Goal: Complete application form

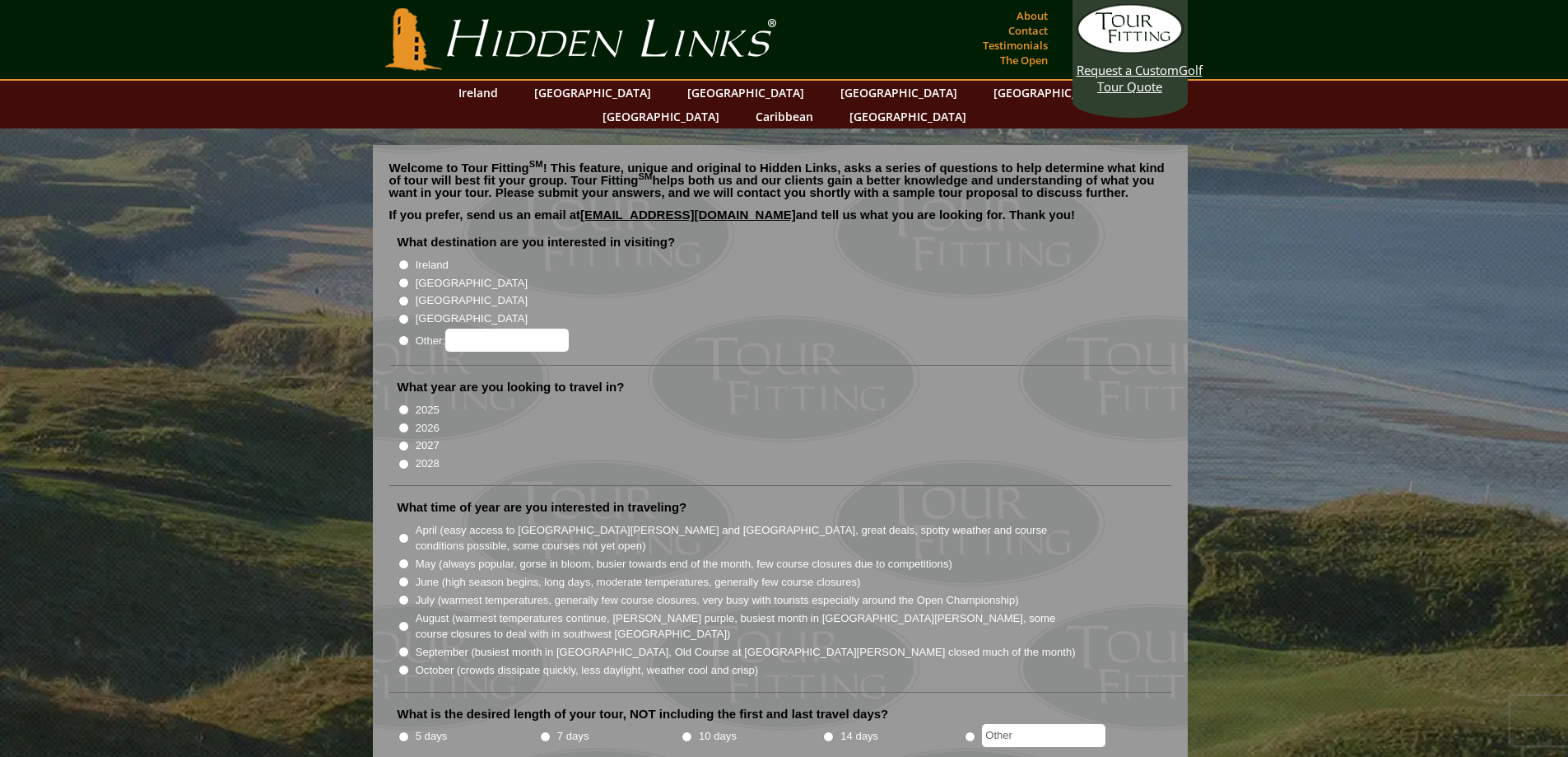
click at [406, 259] on input "Ireland" at bounding box center [404, 265] width 11 height 11
radio input "true"
click at [402, 278] on input "[GEOGRAPHIC_DATA]" at bounding box center [404, 283] width 11 height 11
radio input "true"
click at [405, 259] on input "Ireland" at bounding box center [404, 265] width 11 height 11
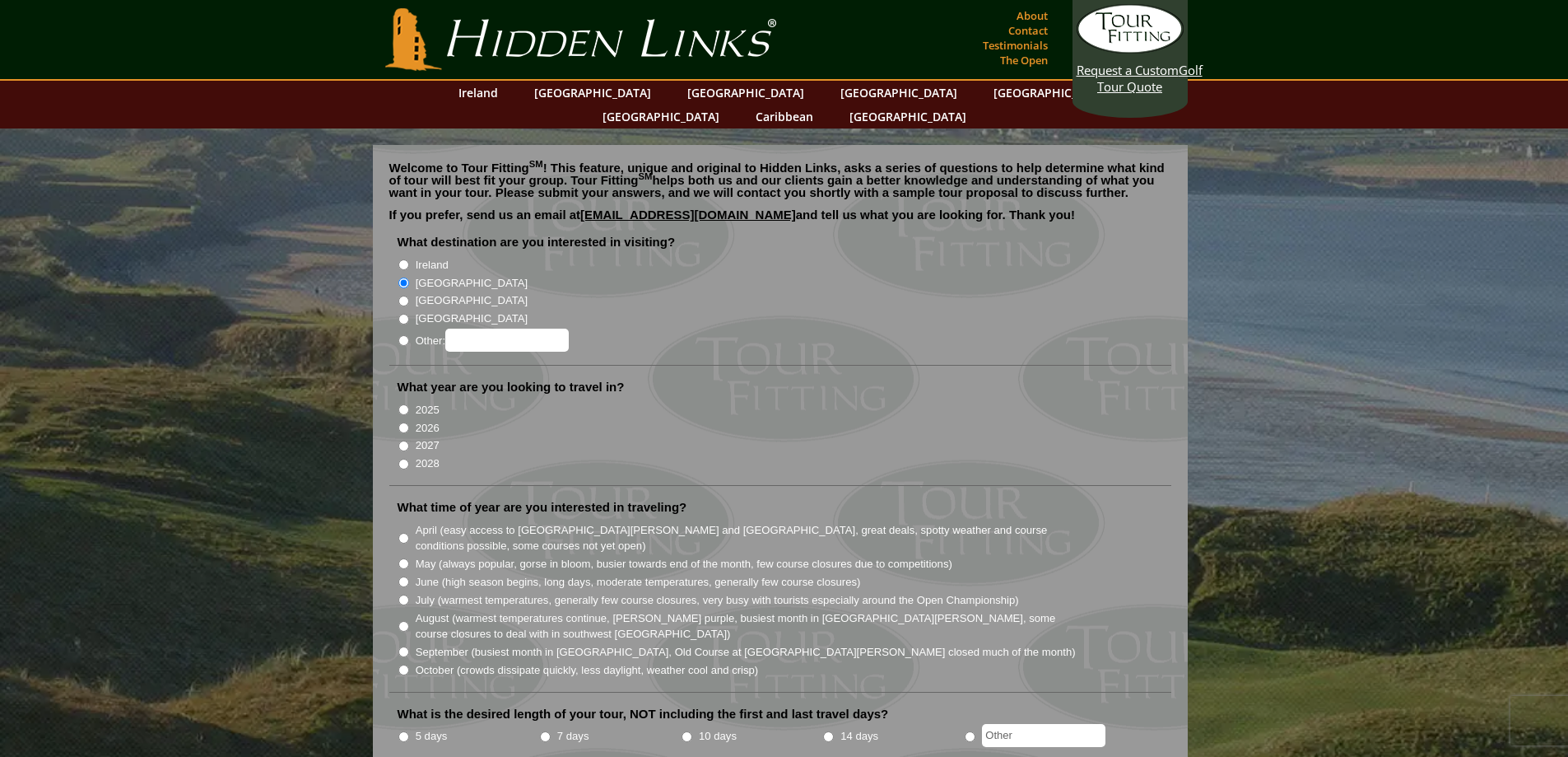
radio input "true"
click at [402, 278] on input "[GEOGRAPHIC_DATA]" at bounding box center [404, 283] width 11 height 11
radio input "true"
drag, startPoint x: 404, startPoint y: 239, endPoint x: 408, endPoint y: 250, distance: 11.7
click at [404, 259] on input "Ireland" at bounding box center [404, 265] width 11 height 11
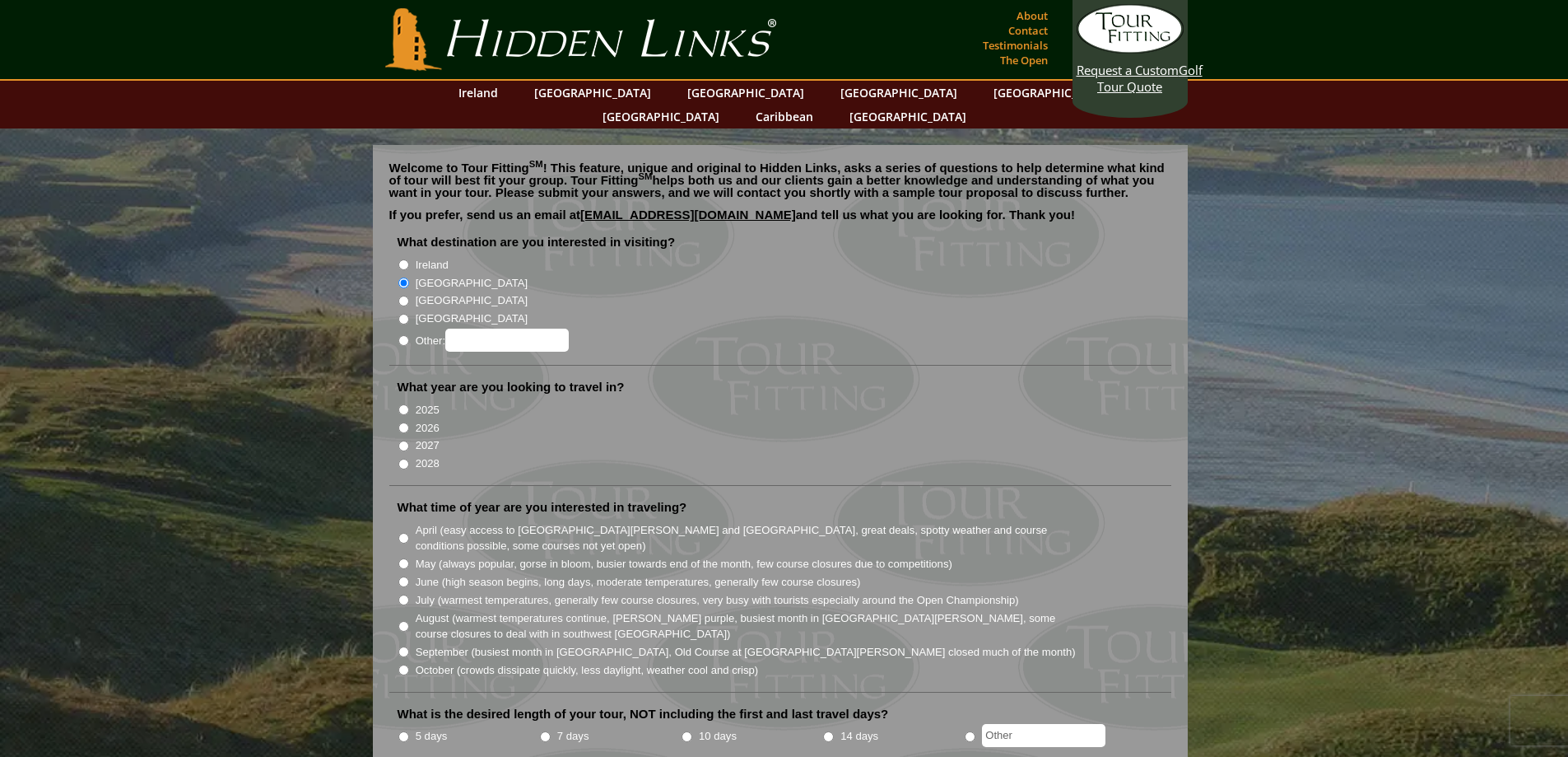
radio input "true"
click at [405, 335] on input "Other:" at bounding box center [404, 341] width 11 height 11
radio input "true"
click at [473, 329] on input "Other:" at bounding box center [507, 340] width 124 height 23
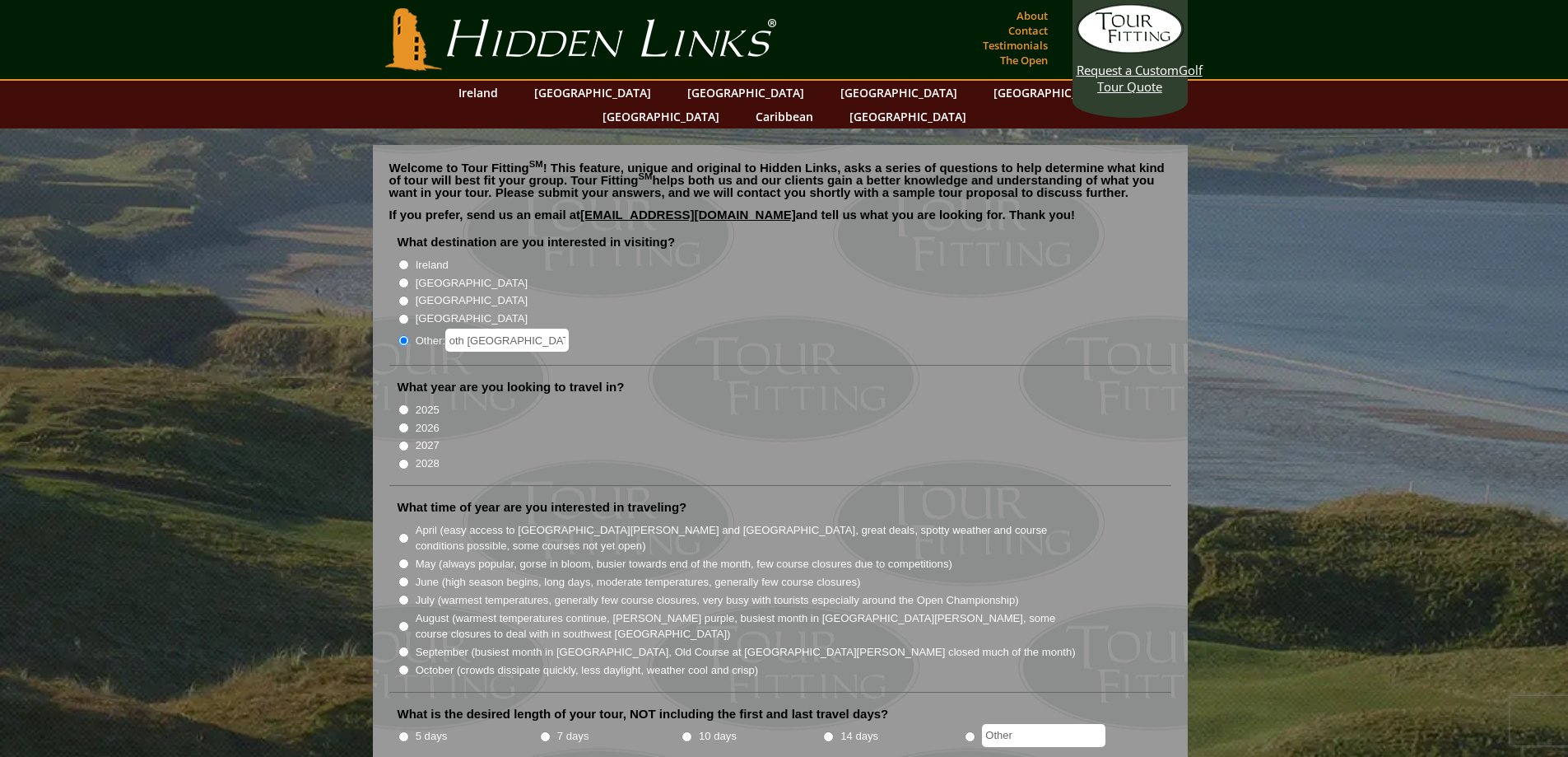
type input "Both Ireland and Scotland"
click at [404, 440] on input "2027" at bounding box center [404, 446] width 11 height 11
radio input "true"
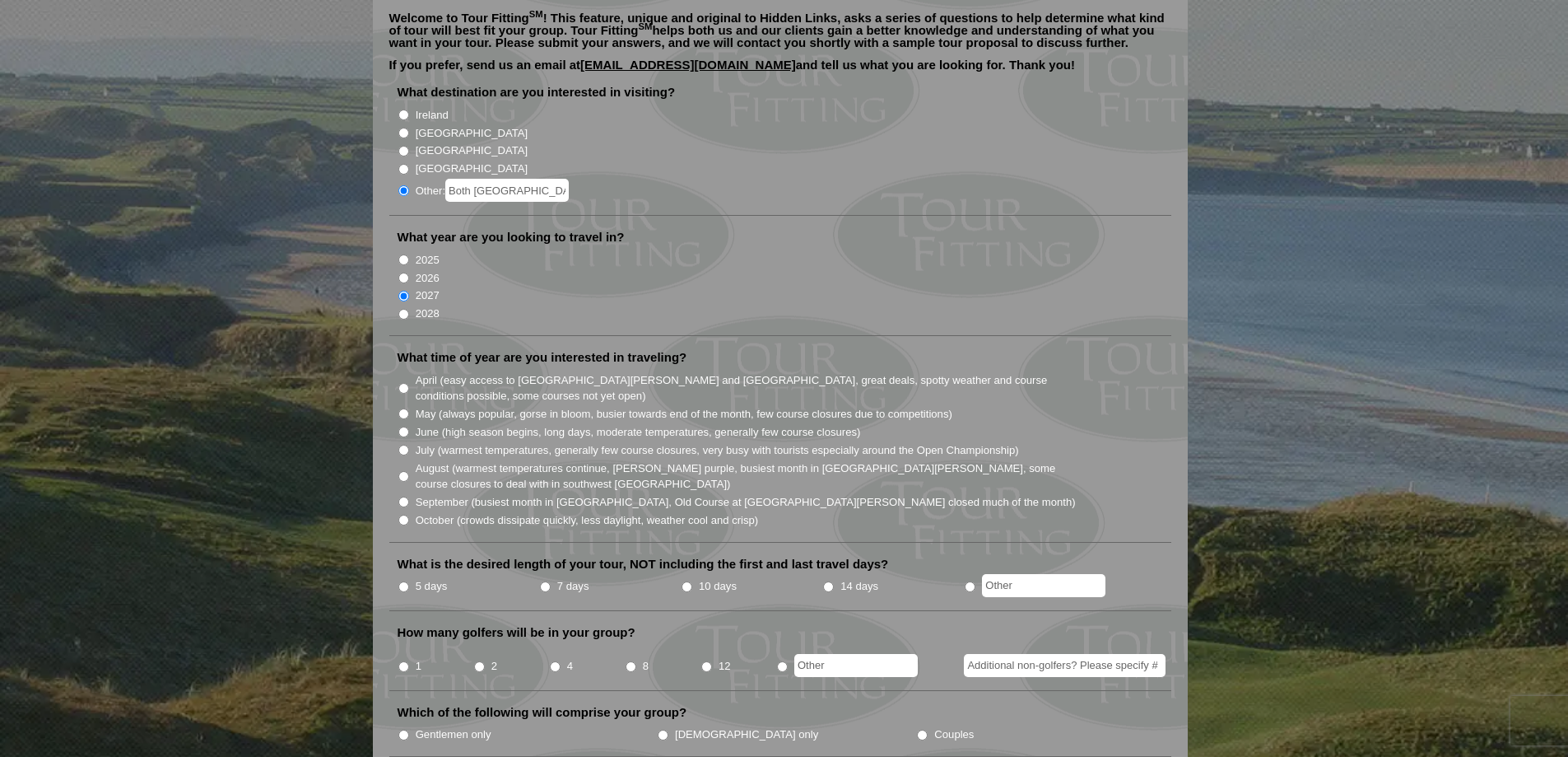
scroll to position [198, 0]
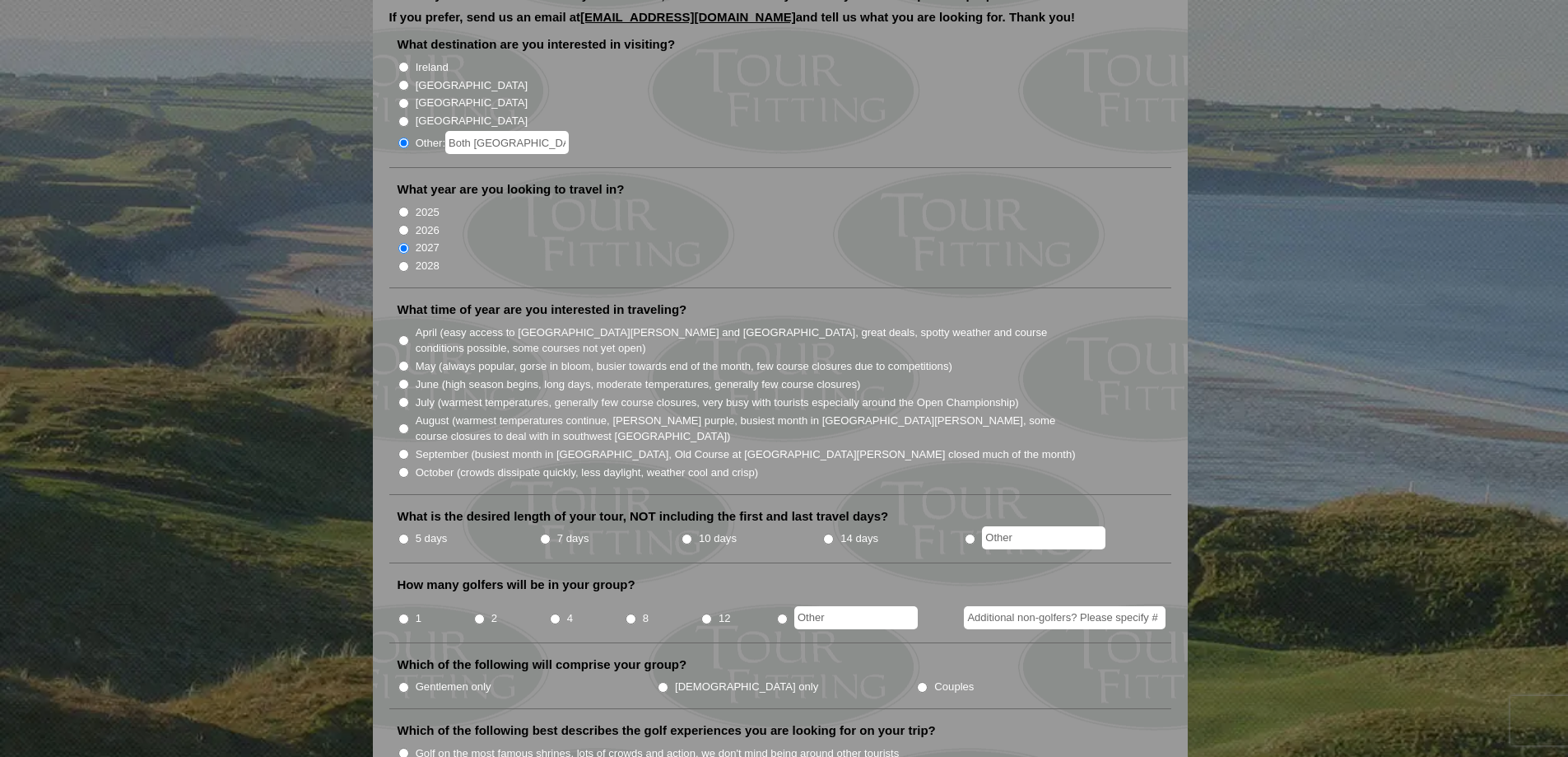
click at [404, 379] on input "June (high season begins, long days, moderate temperatures, generally few cours…" at bounding box center [404, 385] width 11 height 11
radio input "true"
click at [690, 533] on input "10 days" at bounding box center [687, 539] width 11 height 11
radio input "true"
click at [544, 533] on input "7 days" at bounding box center [545, 539] width 11 height 11
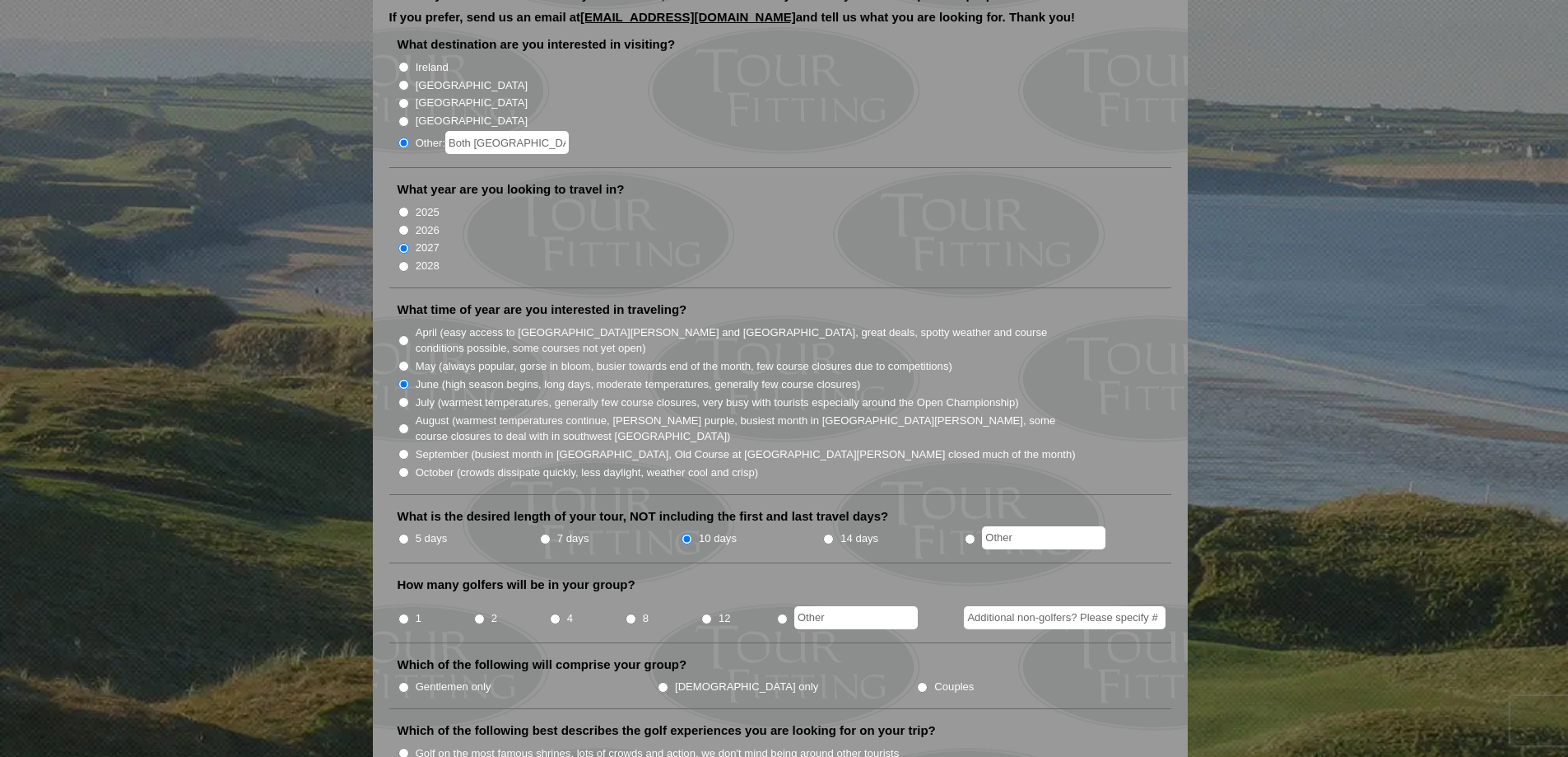
radio input "true"
click at [555, 613] on input "4" at bounding box center [555, 619] width 11 height 11
radio input "true"
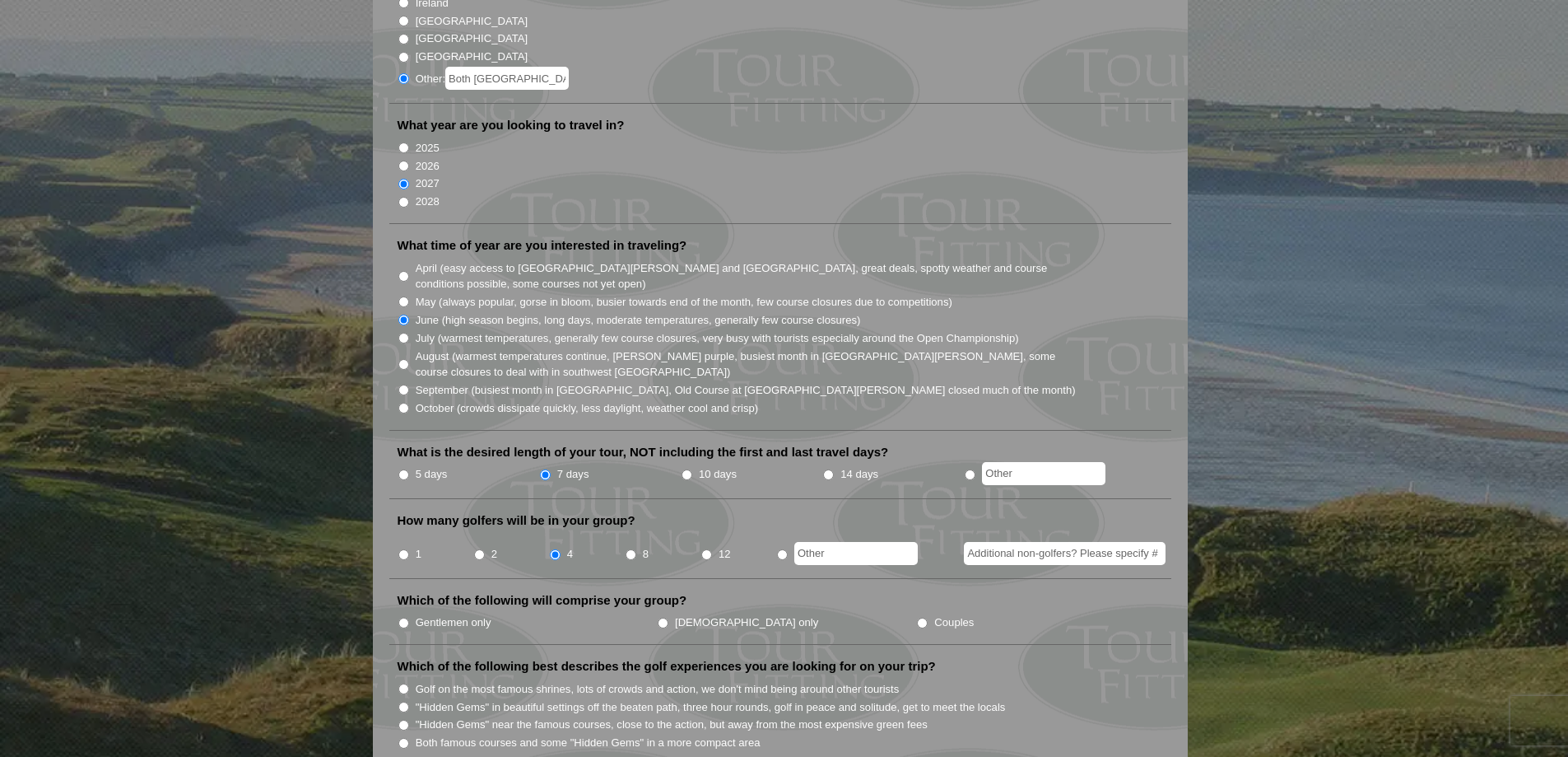
scroll to position [296, 0]
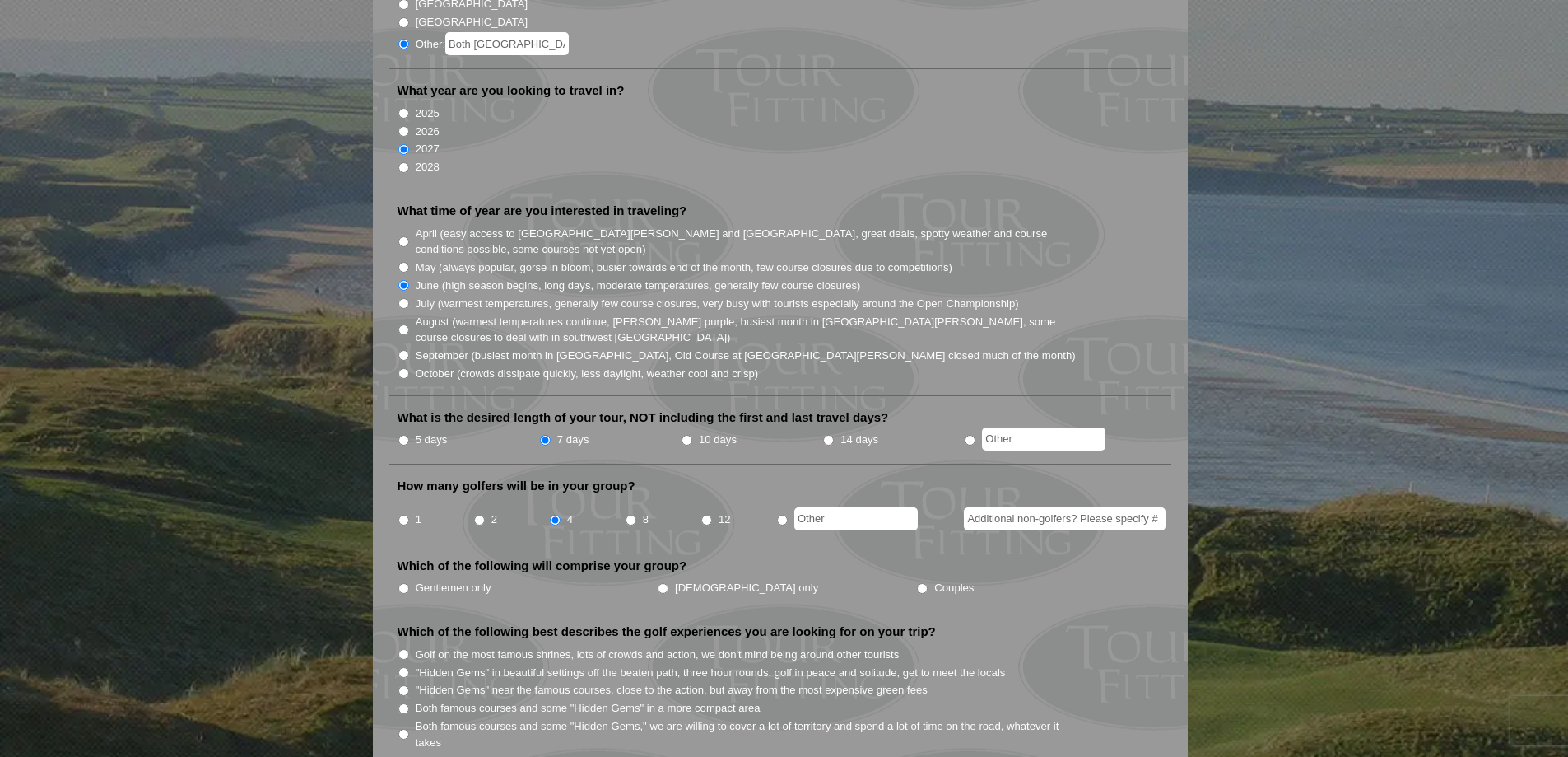
click at [917, 583] on input "Couples" at bounding box center [922, 589] width 11 height 11
radio input "true"
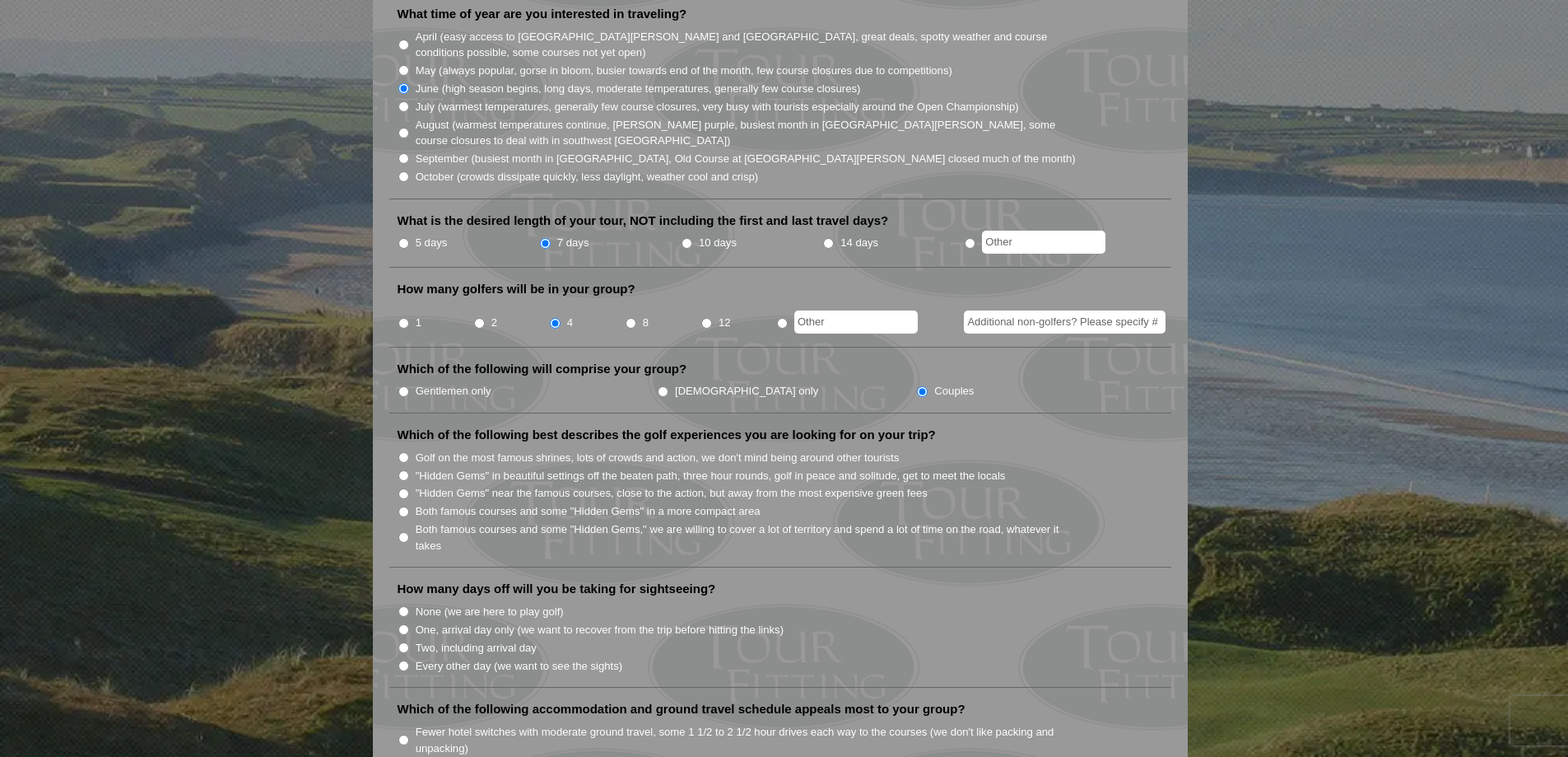
scroll to position [494, 0]
click at [406, 531] on input "Both famous courses and some "Hidden Gems," we are willing to cover a lot of te…" at bounding box center [404, 537] width 11 height 11
radio input "true"
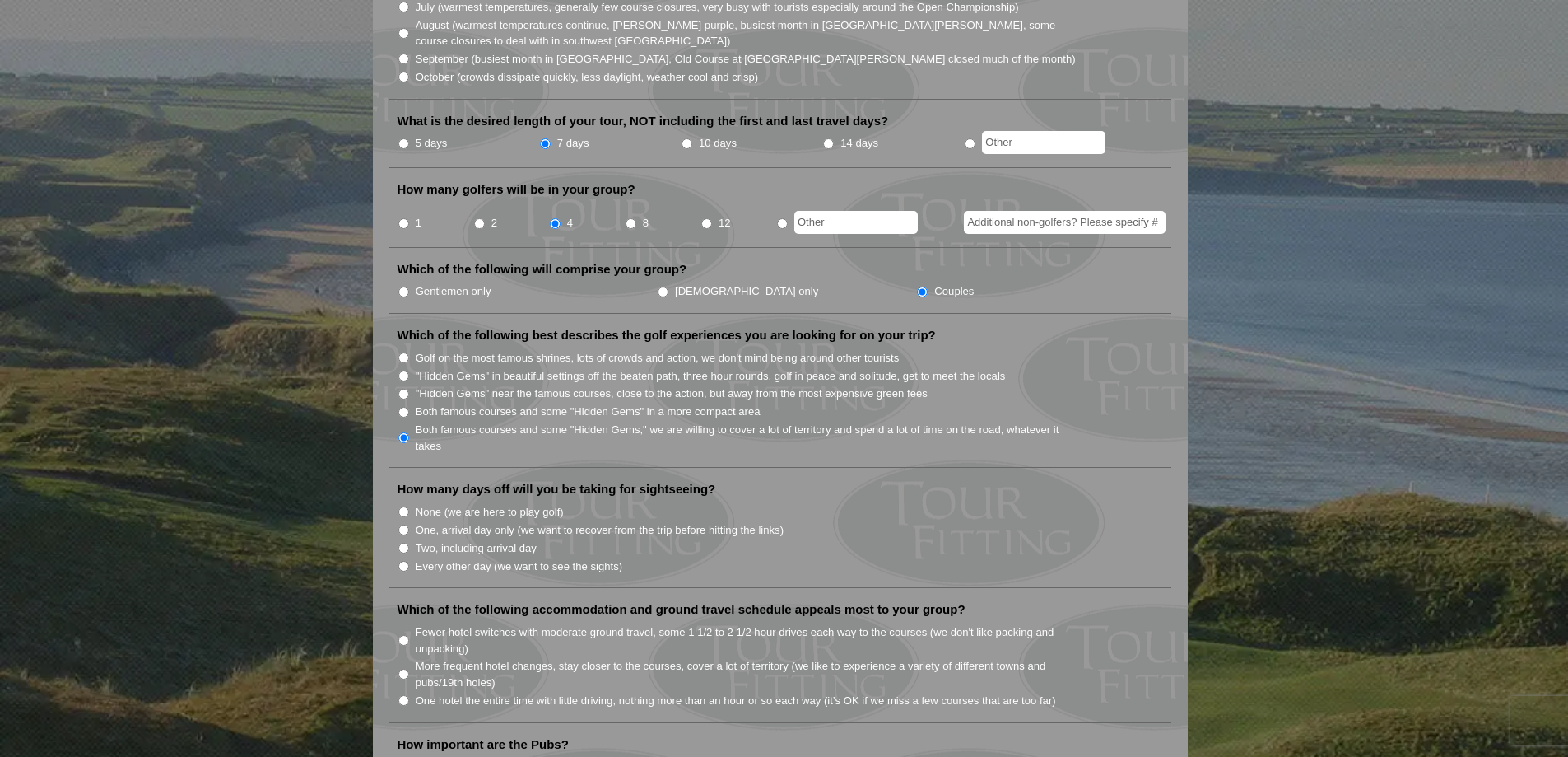
click at [404, 561] on input "Every other day (we want to see the sights)" at bounding box center [404, 567] width 11 height 11
radio input "true"
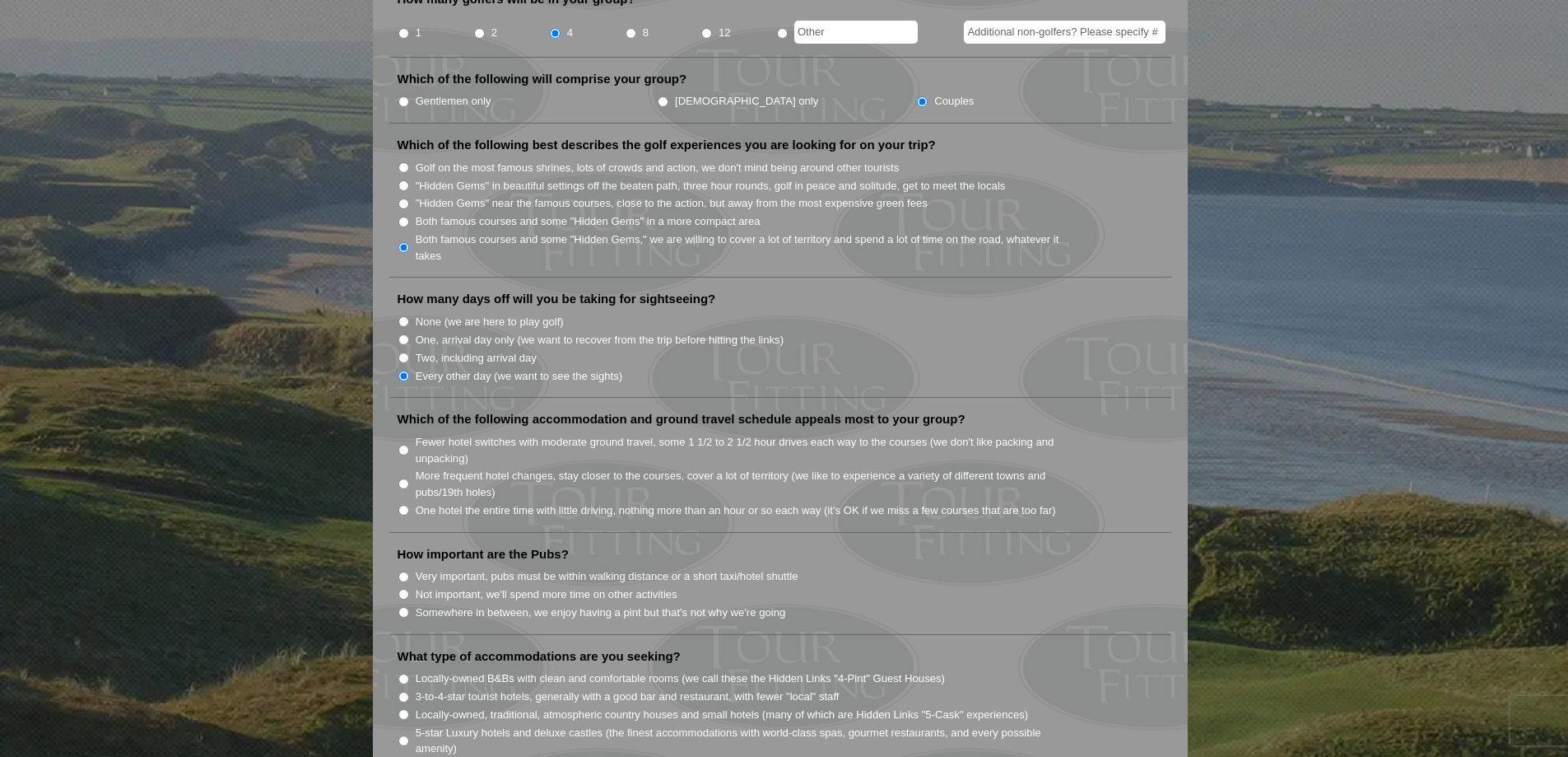
scroll to position [790, 0]
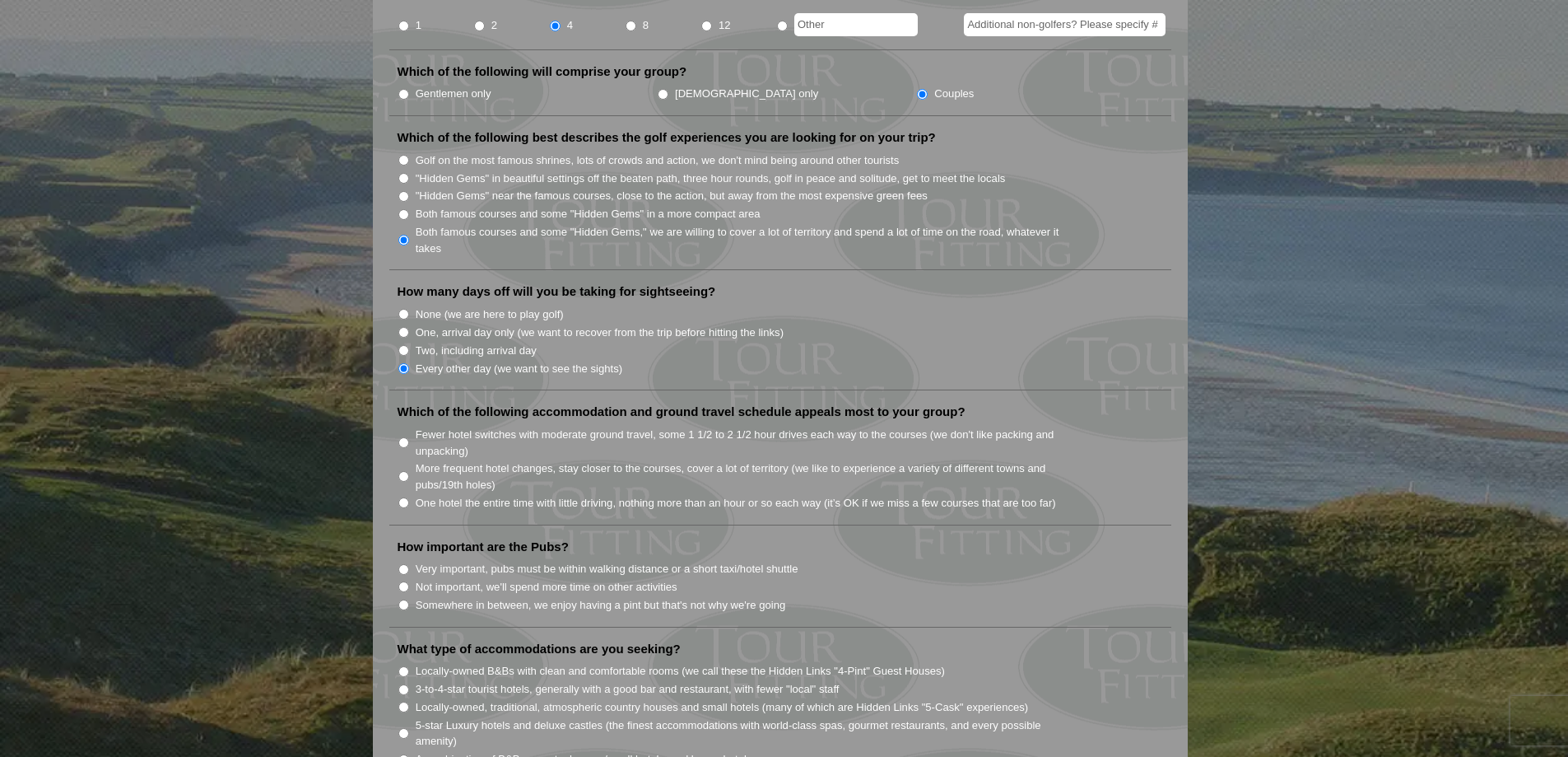
click at [404, 471] on input "More frequent hotel changes, stay closer to the courses, cover a lot of territo…" at bounding box center [404, 476] width 11 height 11
radio input "true"
click at [402, 599] on input "Somewhere in between, we enjoy having a pint but that's not why we're going" at bounding box center [404, 605] width 11 height 11
radio input "true"
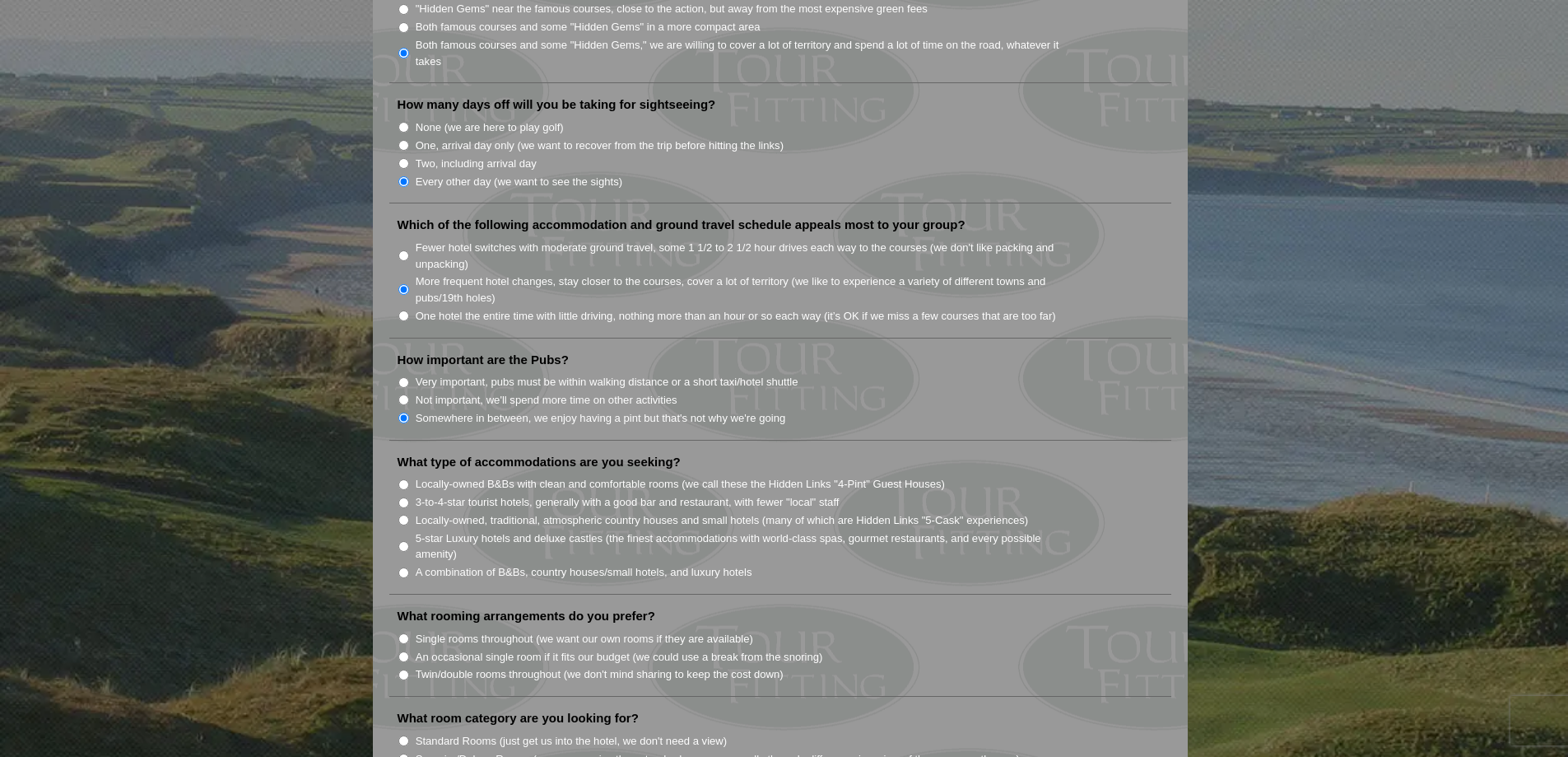
scroll to position [988, 0]
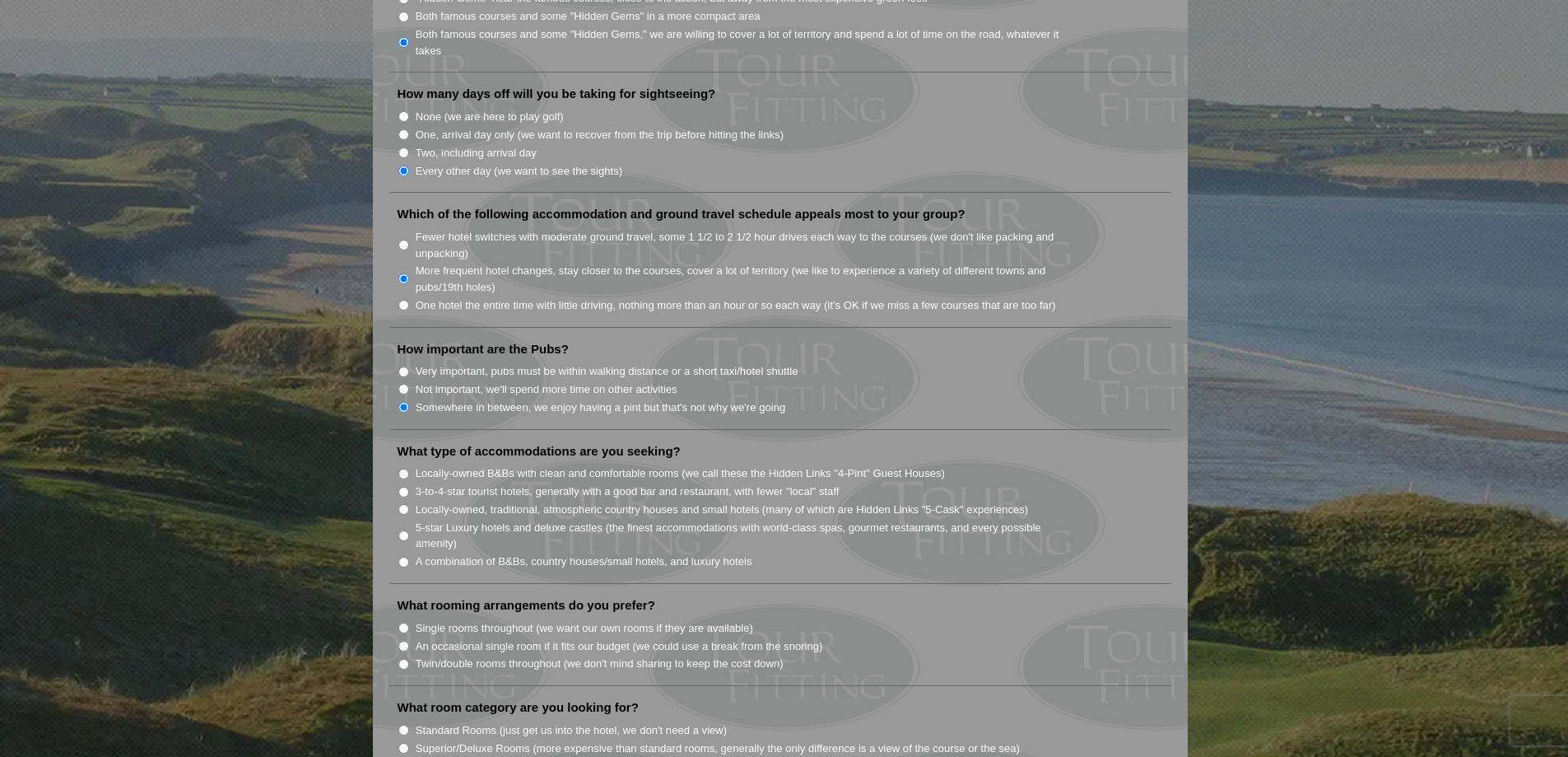
click at [407, 556] on input "A combination of B&Bs, country houses/small hotels, and luxury hotels" at bounding box center [404, 562] width 11 height 11
radio input "true"
click at [403, 622] on input "Single rooms throughout (we want our own rooms if they are available)" at bounding box center [404, 628] width 11 height 11
radio input "true"
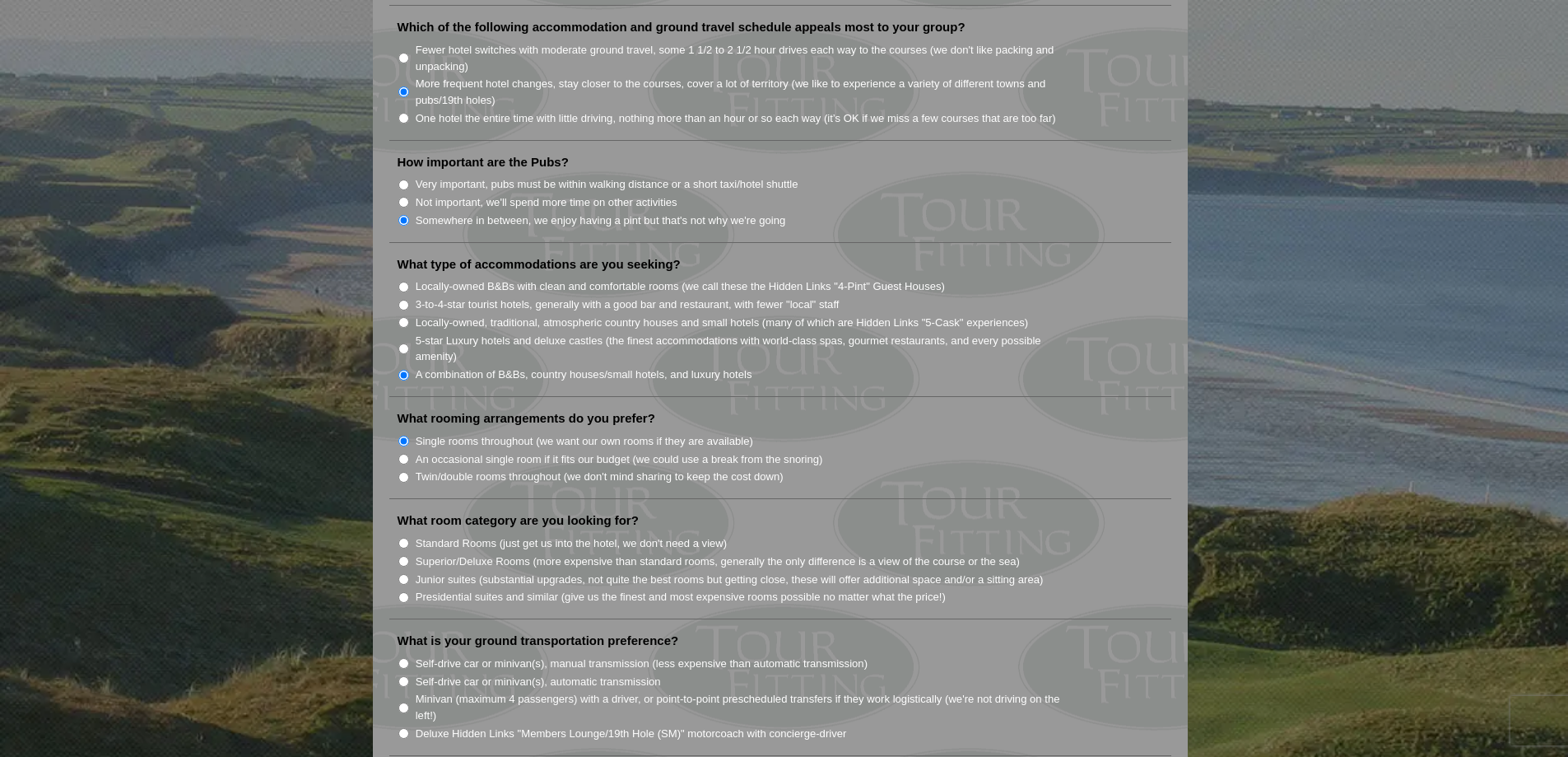
scroll to position [1185, 0]
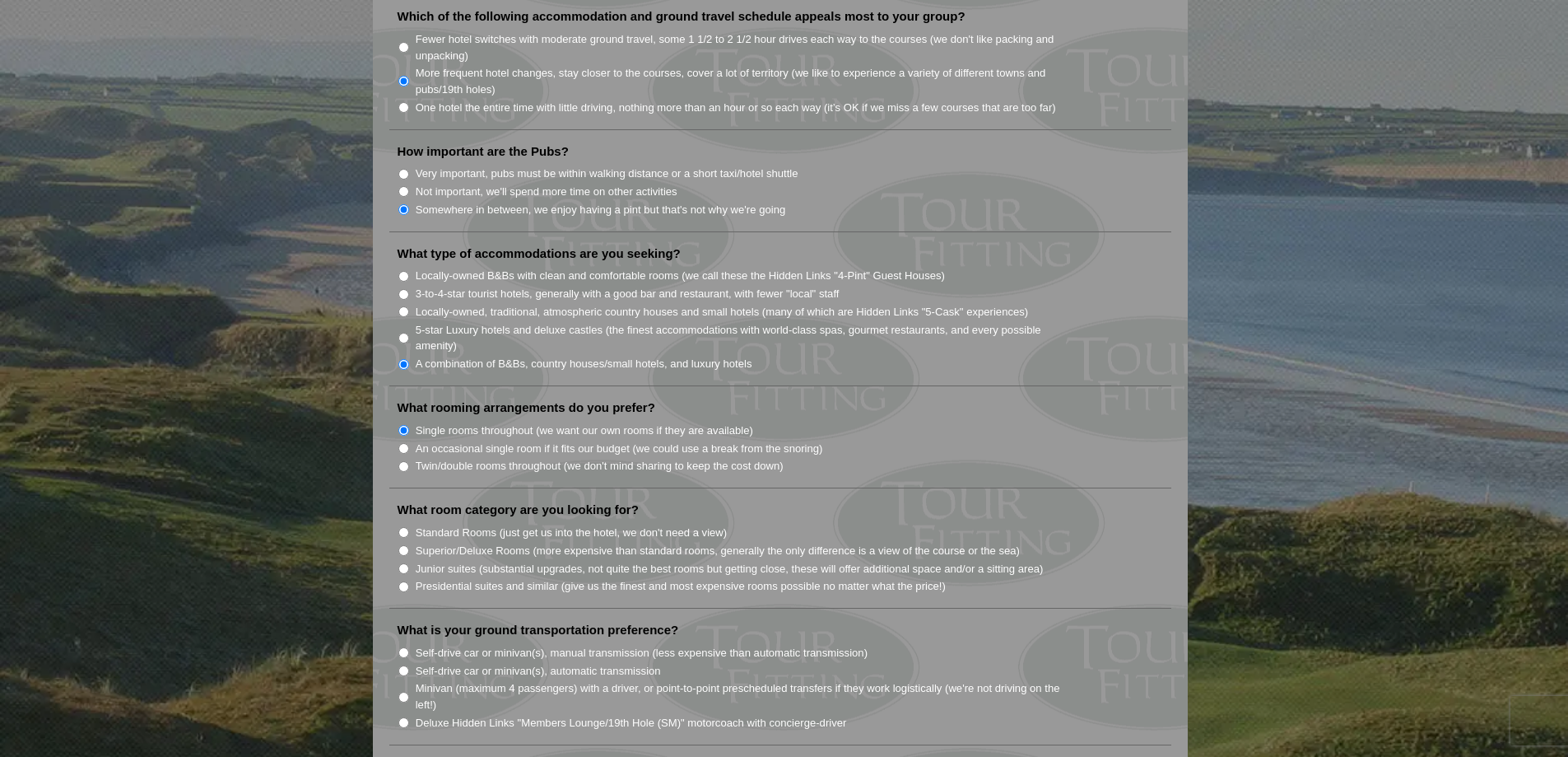
drag, startPoint x: 405, startPoint y: 509, endPoint x: 424, endPoint y: 521, distance: 22.5
click at [405, 527] on input "Standard Rooms (just get us into the hotel, we don't need a view)" at bounding box center [404, 532] width 11 height 11
radio input "true"
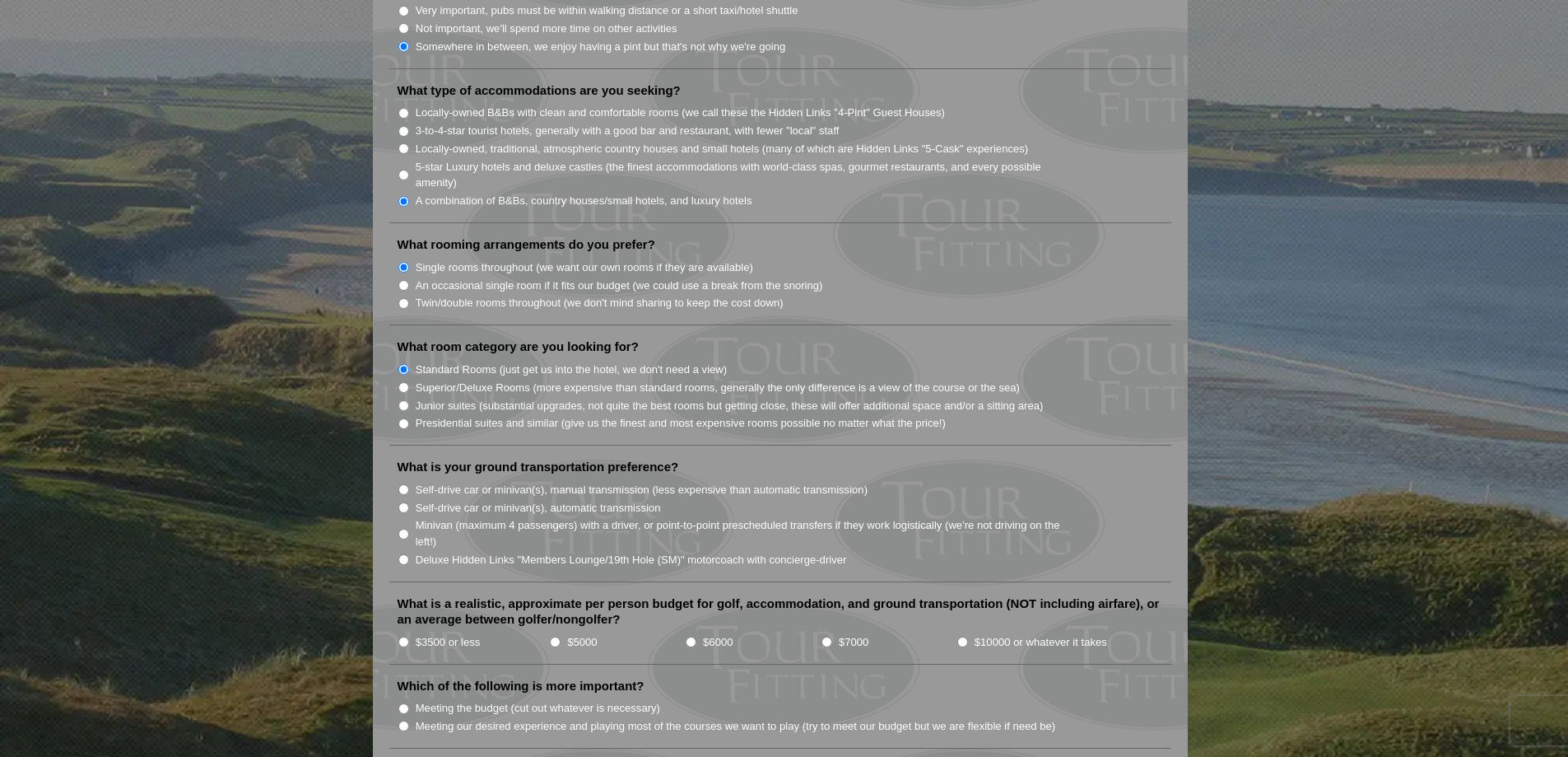
scroll to position [1383, 0]
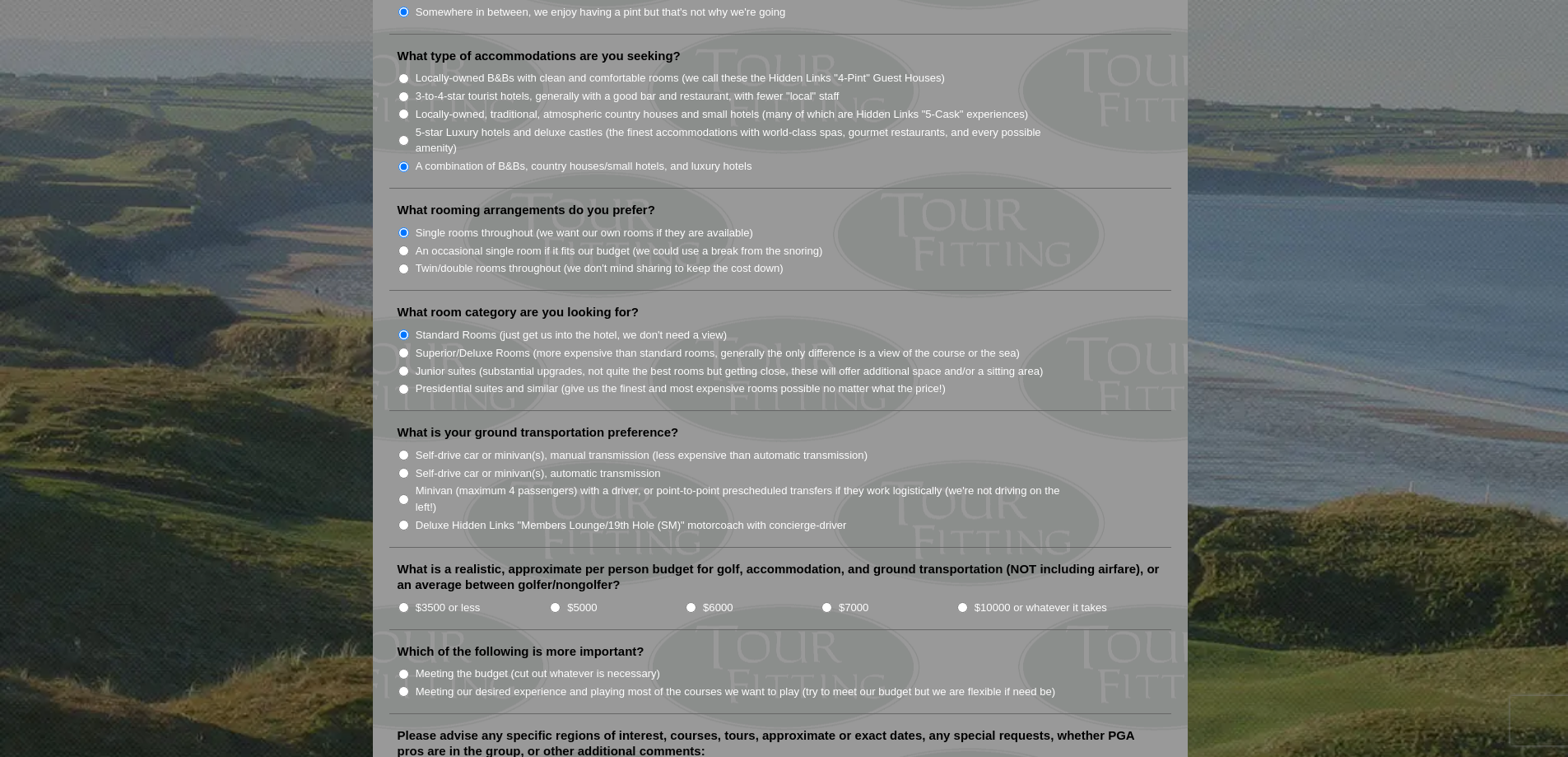
click at [407, 450] on input "Self-drive car or minivan(s), manual transmission (less expensive than automati…" at bounding box center [404, 455] width 11 height 11
radio input "true"
click at [963, 602] on input "$10000 or whatever it takes" at bounding box center [963, 607] width 11 height 11
radio input "true"
click at [402, 685] on input "Meeting our desired experience and playing most of the courses we want to play …" at bounding box center [404, 691] width 11 height 11
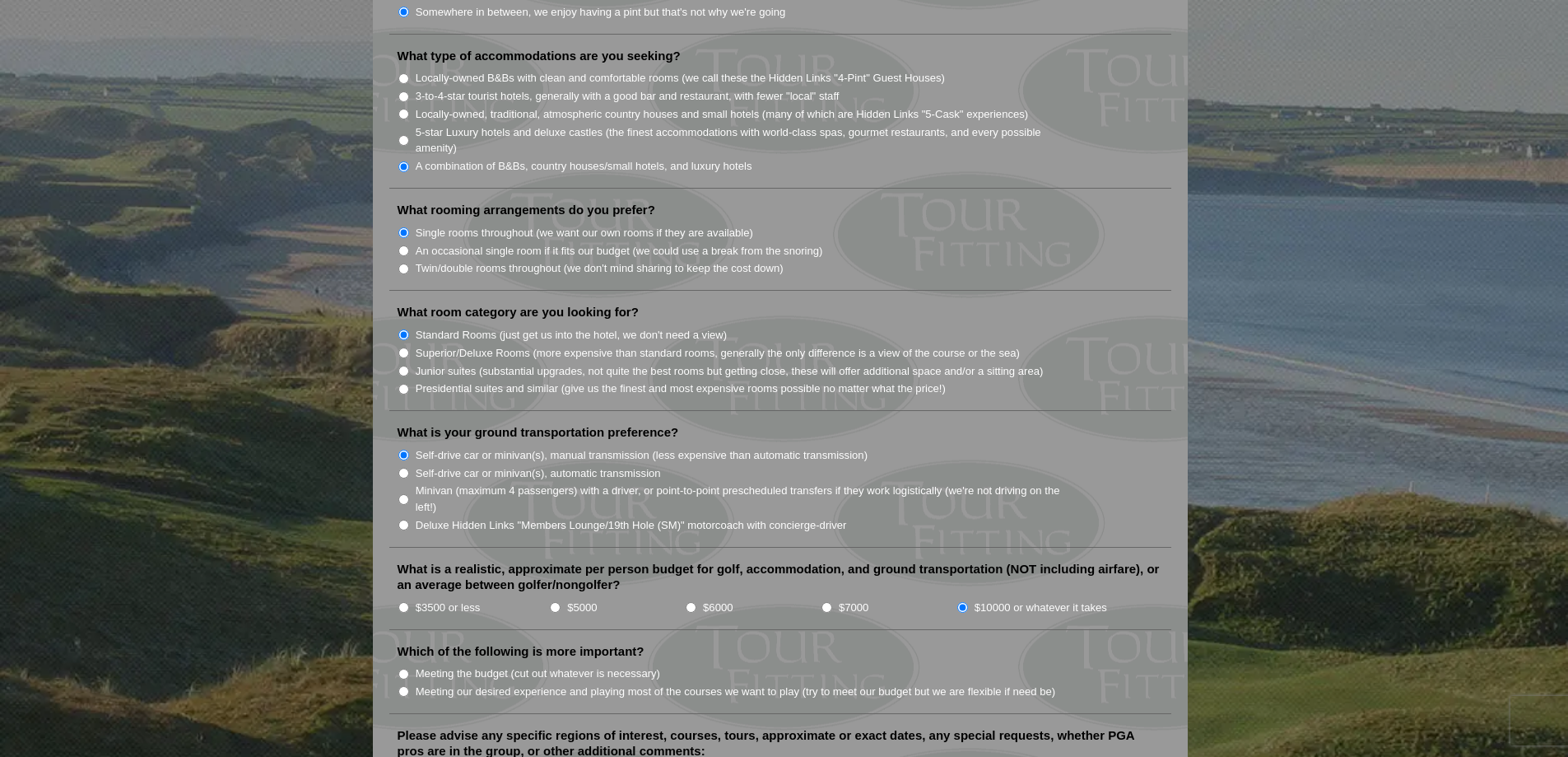
radio input "true"
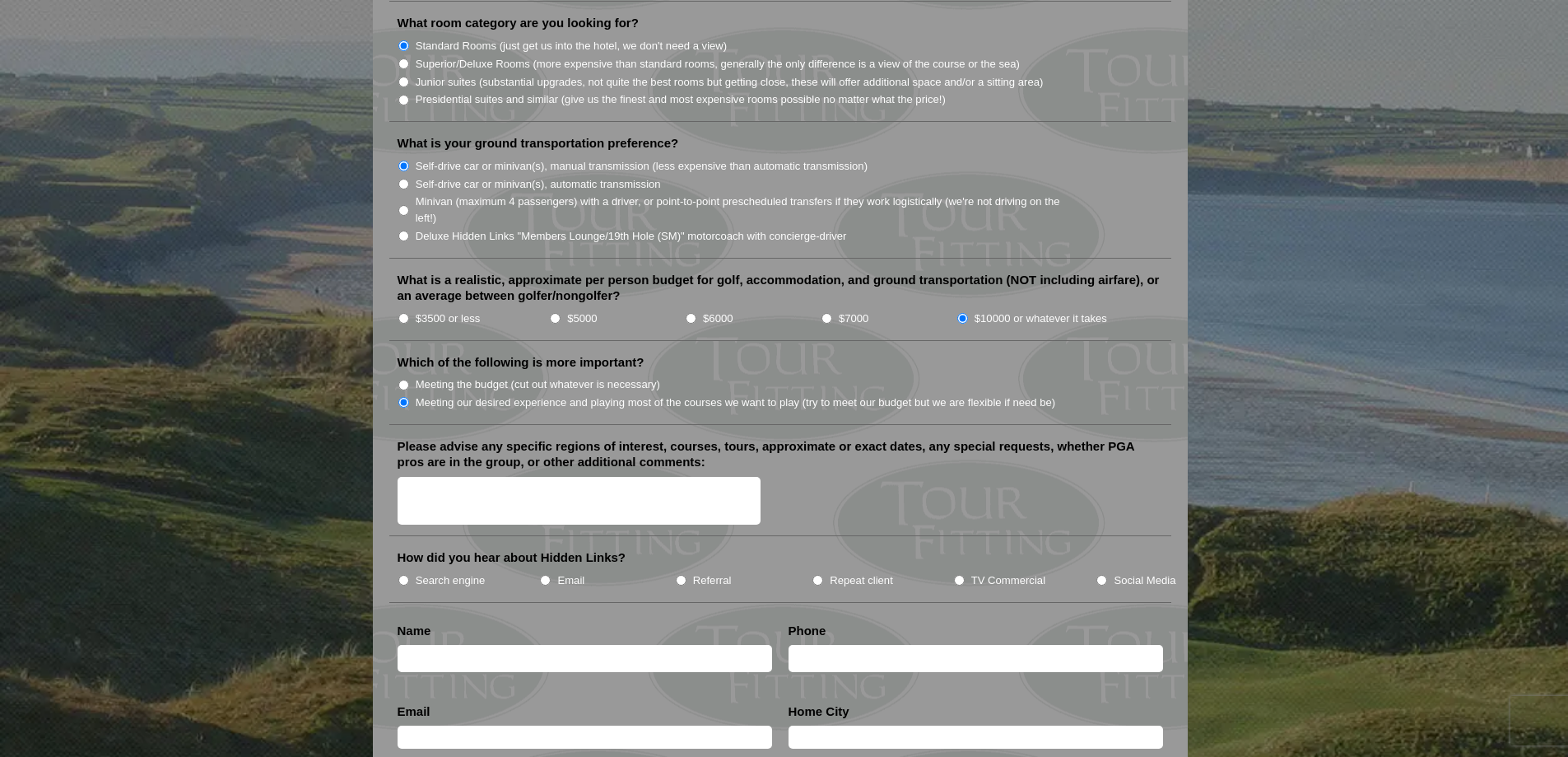
scroll to position [1679, 0]
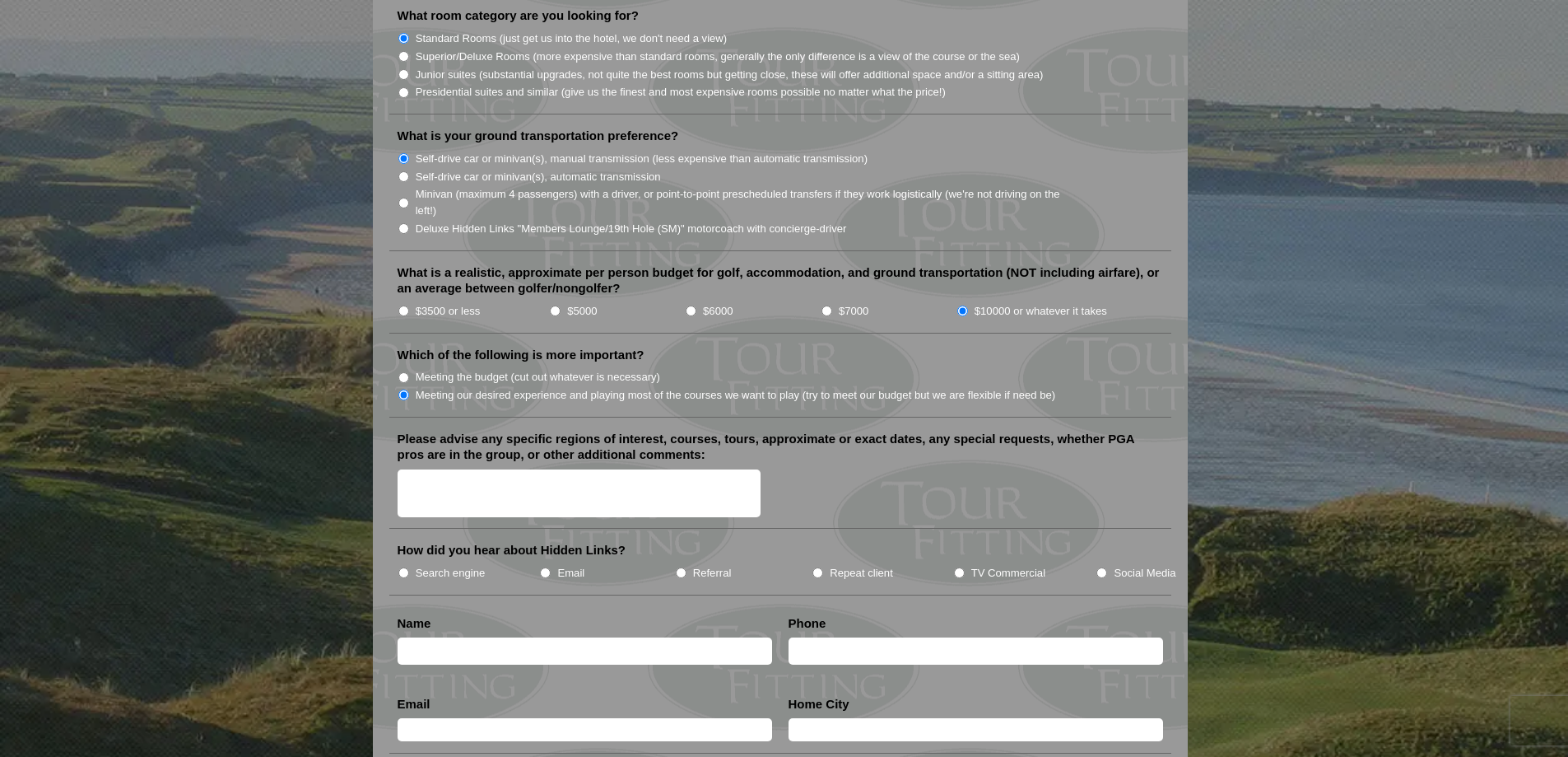
click at [404, 568] on input "Search engine" at bounding box center [404, 573] width 11 height 11
radio input "true"
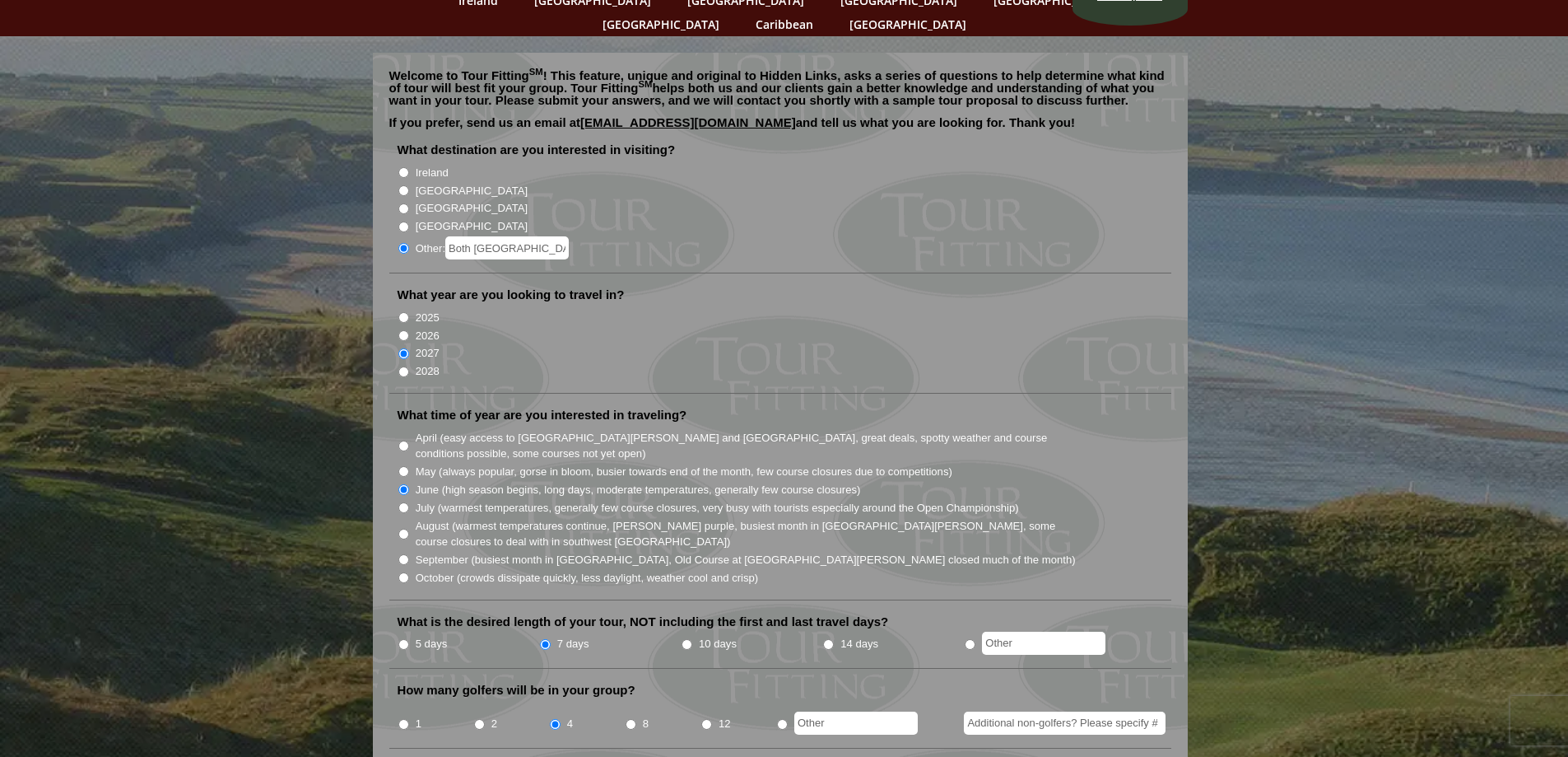
scroll to position [0, 0]
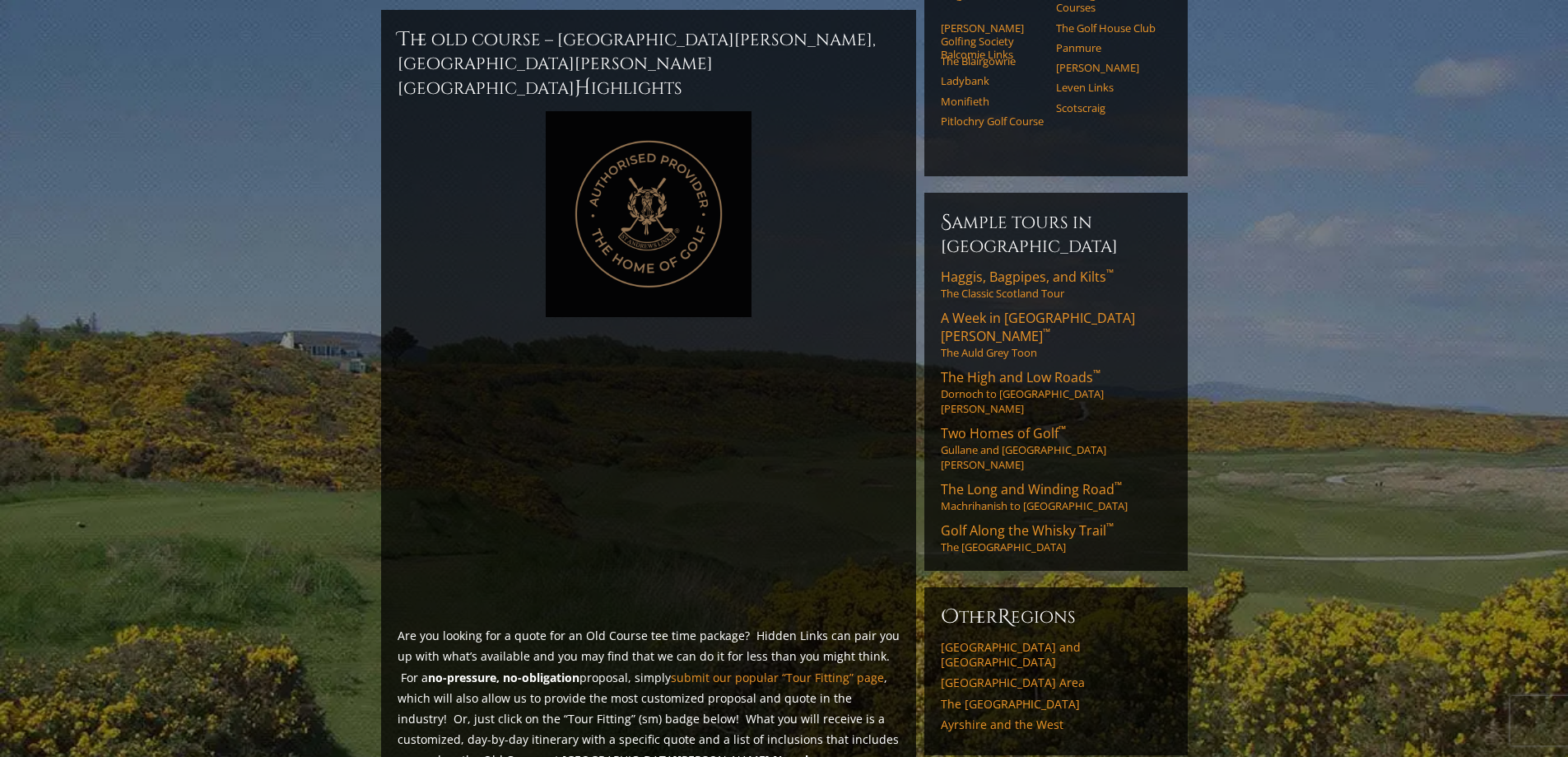
scroll to position [593, 0]
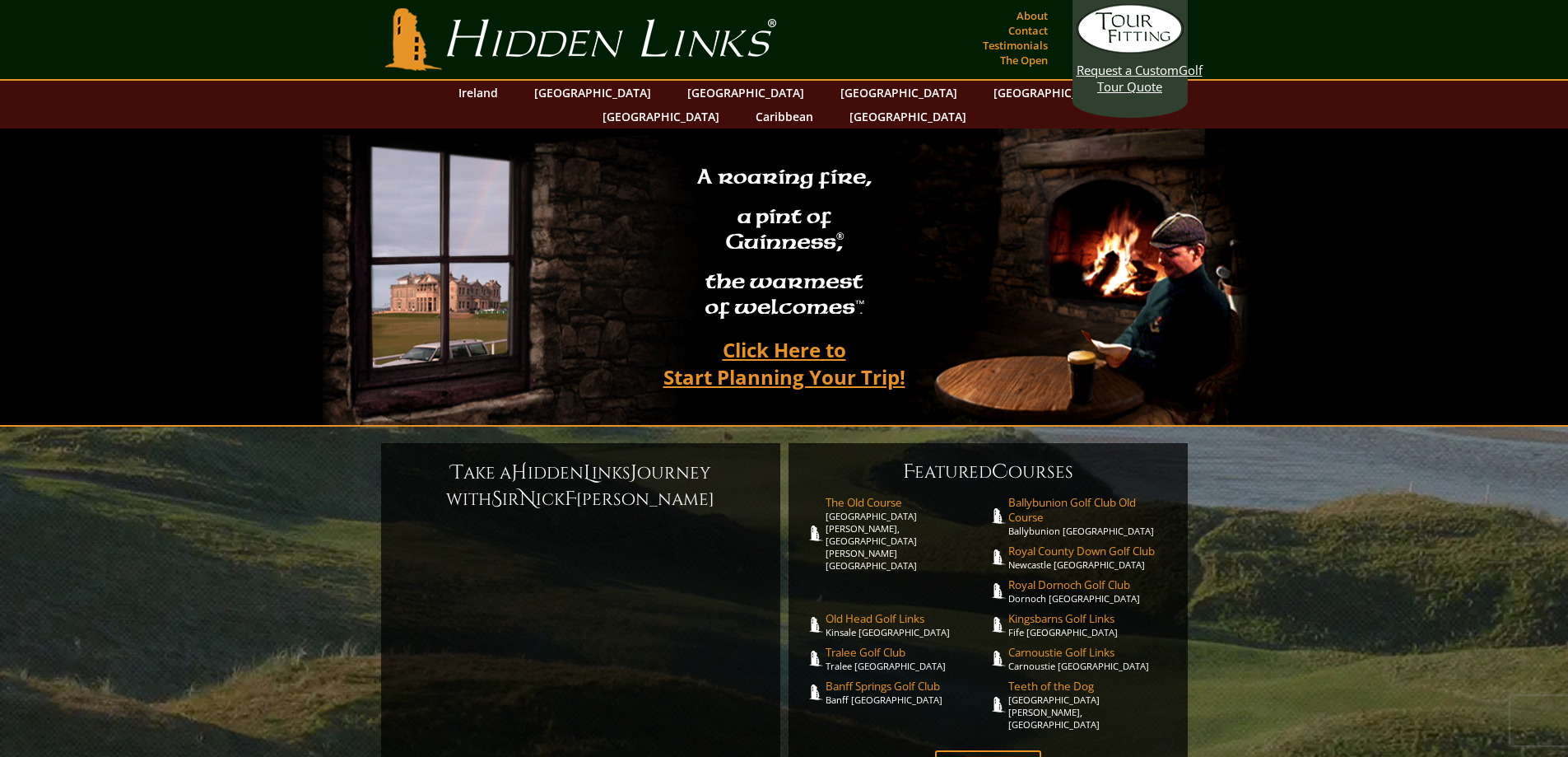
scroll to position [296, 0]
